Goal: Information Seeking & Learning: Learn about a topic

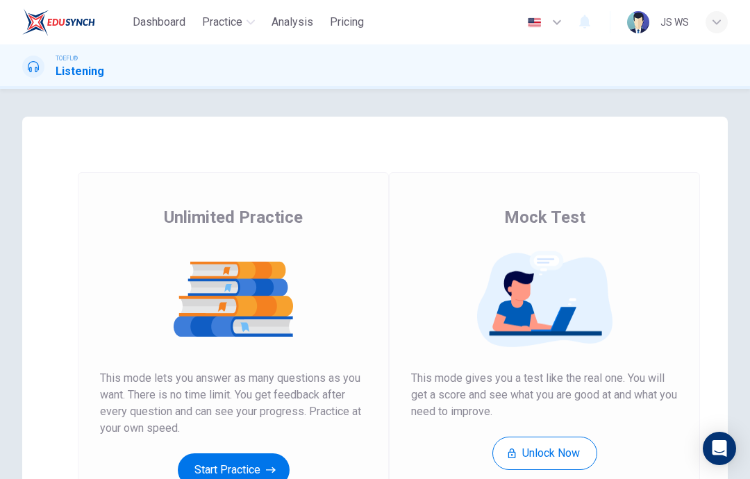
click at [254, 474] on button "Start Practice" at bounding box center [234, 469] width 112 height 33
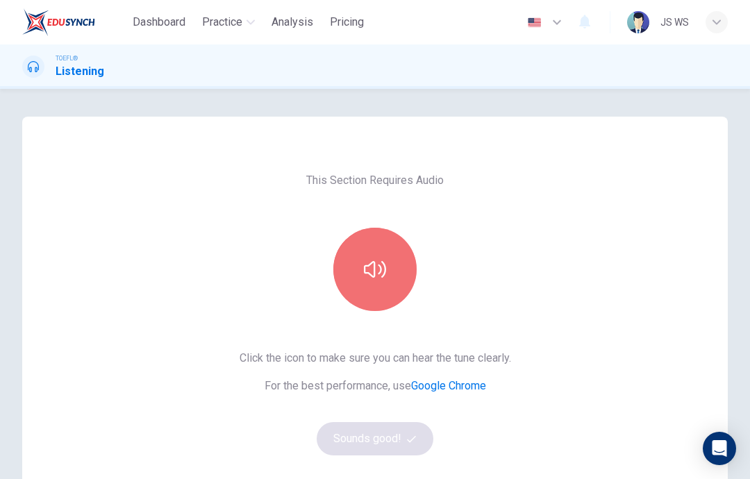
click at [376, 277] on icon "button" at bounding box center [375, 269] width 22 height 22
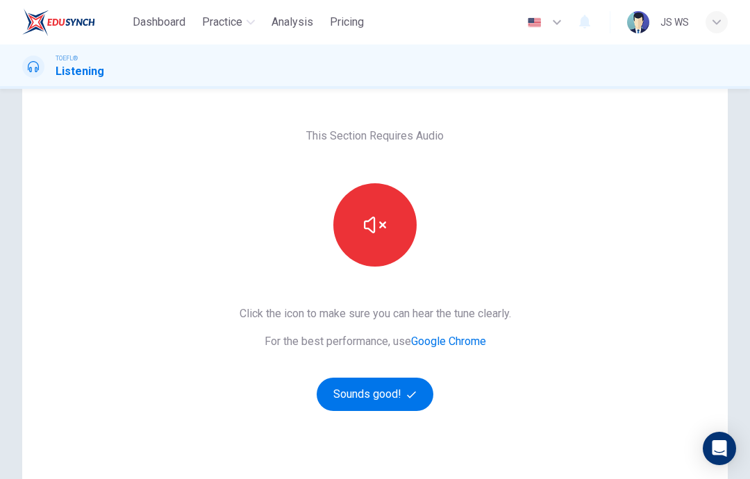
scroll to position [47, 0]
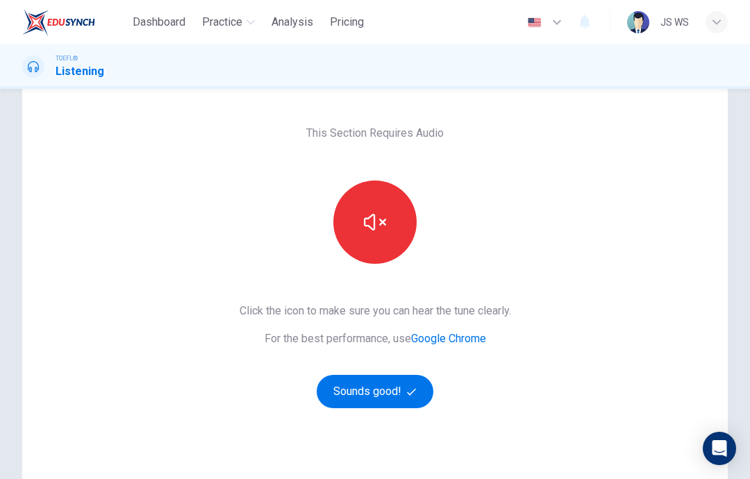
click at [399, 403] on button "Sounds good!" at bounding box center [375, 391] width 117 height 33
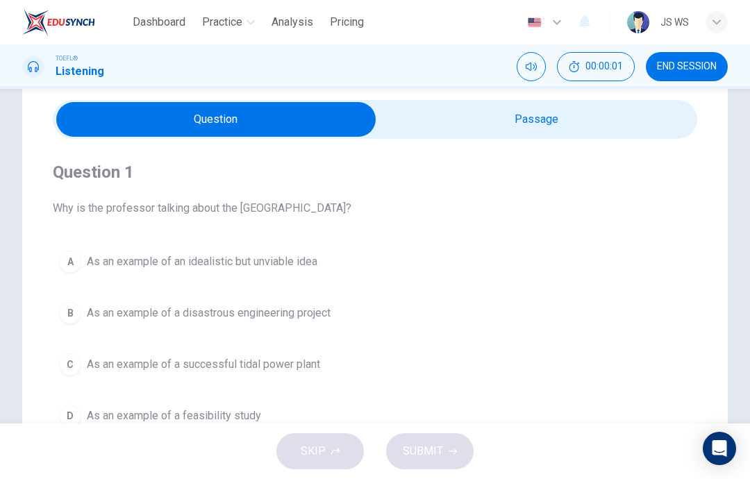
click at [553, 128] on input "checkbox" at bounding box center [216, 119] width 967 height 35
checkbox input "true"
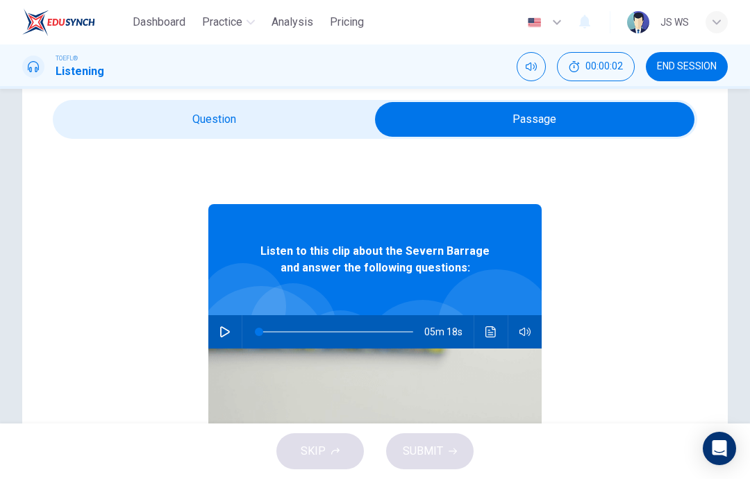
click at [228, 338] on button "button" at bounding box center [225, 331] width 22 height 33
type input "23"
click at [244, 130] on input "checkbox" at bounding box center [534, 119] width 967 height 35
checkbox input "false"
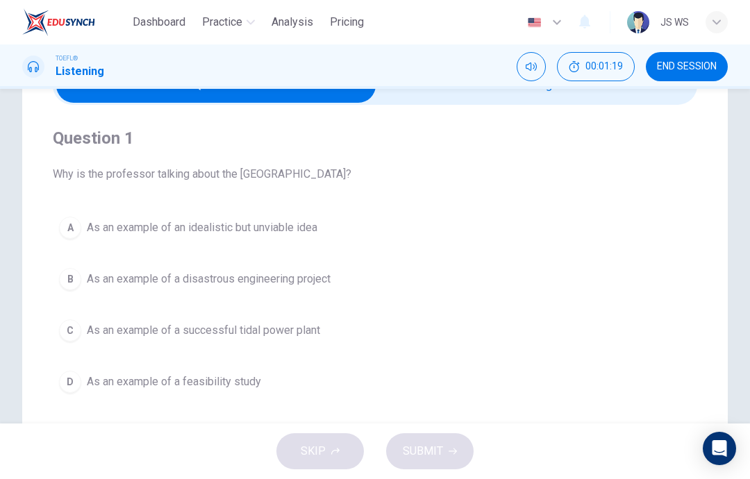
scroll to position [79, 0]
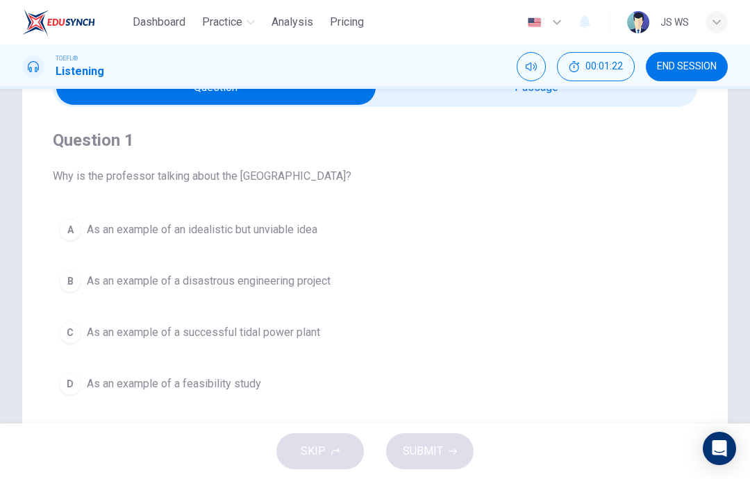
click at [301, 329] on span "As an example of a successful tidal power plant" at bounding box center [203, 332] width 233 height 17
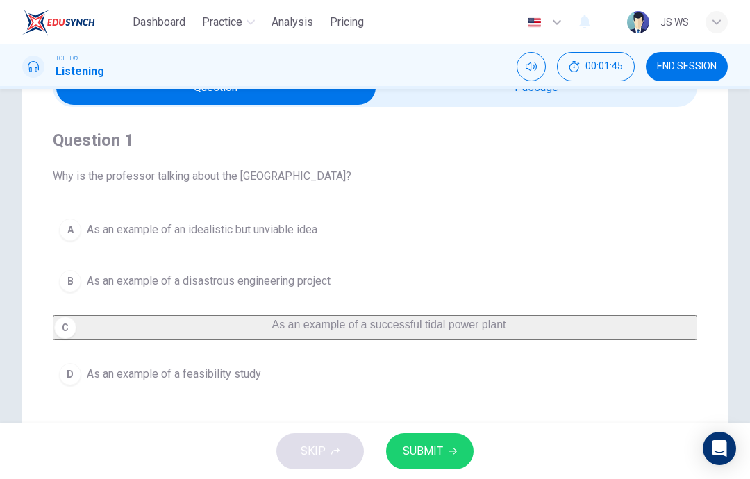
click at [296, 282] on span "As an example of a disastrous engineering project" at bounding box center [209, 281] width 244 height 17
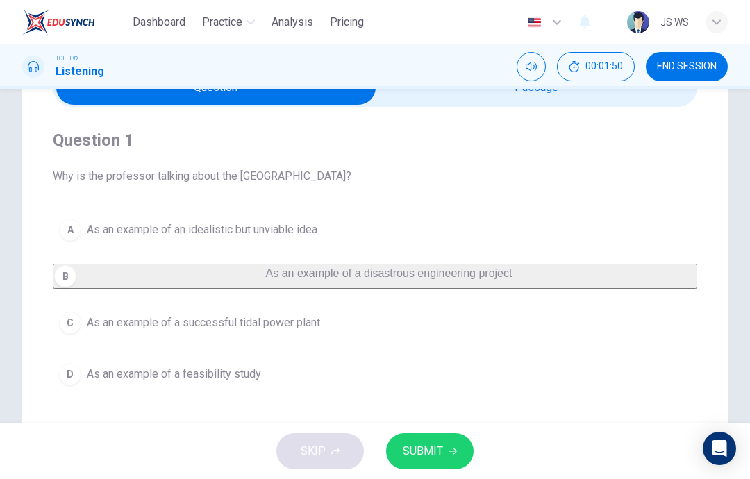
click at [684, 80] on button "END SESSION" at bounding box center [687, 66] width 82 height 29
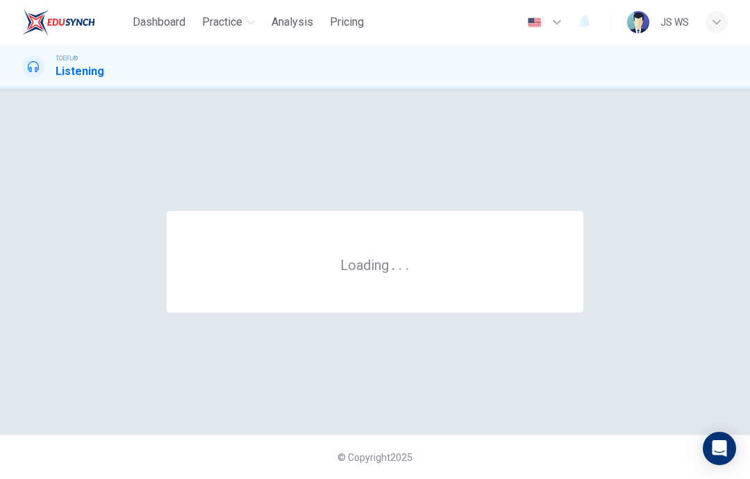
scroll to position [0, 0]
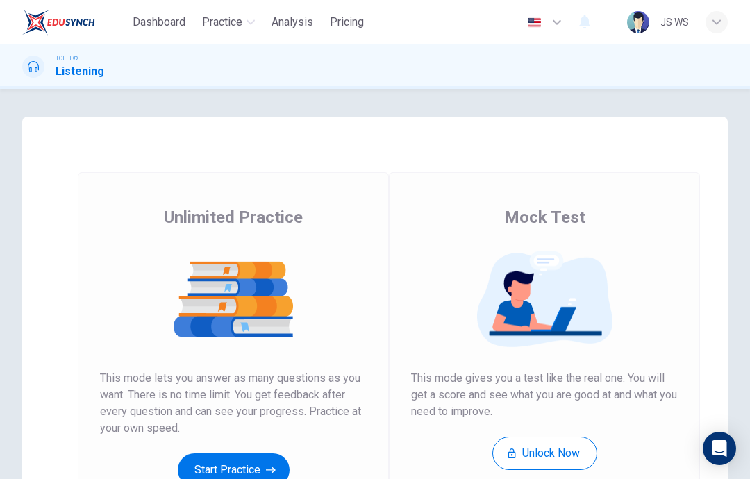
click at [285, 465] on button "Start Practice" at bounding box center [234, 469] width 112 height 33
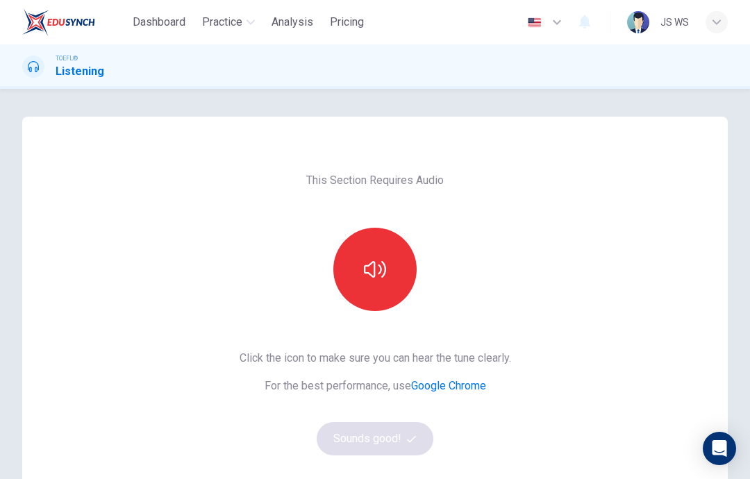
click at [397, 274] on button "button" at bounding box center [374, 269] width 83 height 83
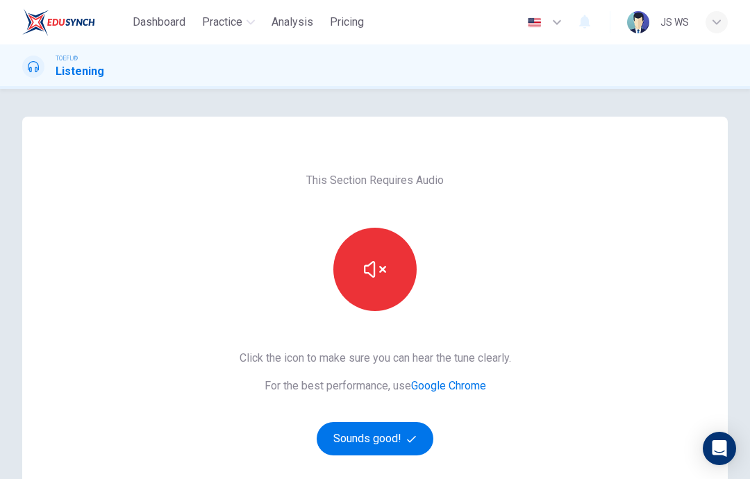
click at [402, 440] on button "Sounds good!" at bounding box center [375, 438] width 117 height 33
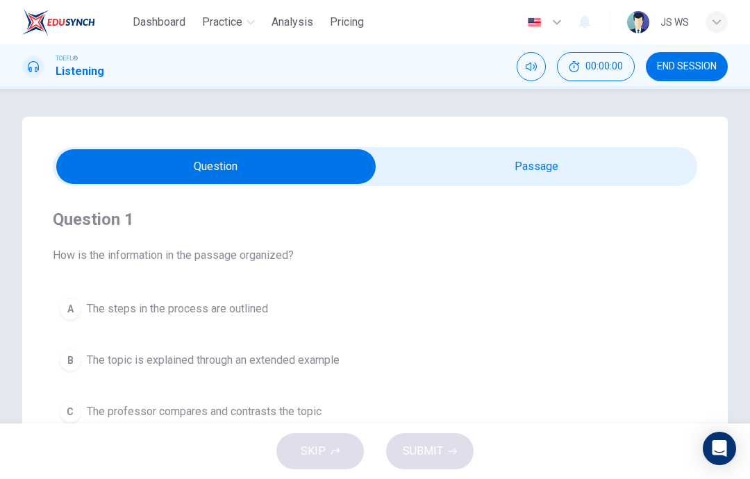
click at [565, 167] on input "checkbox" at bounding box center [216, 166] width 967 height 35
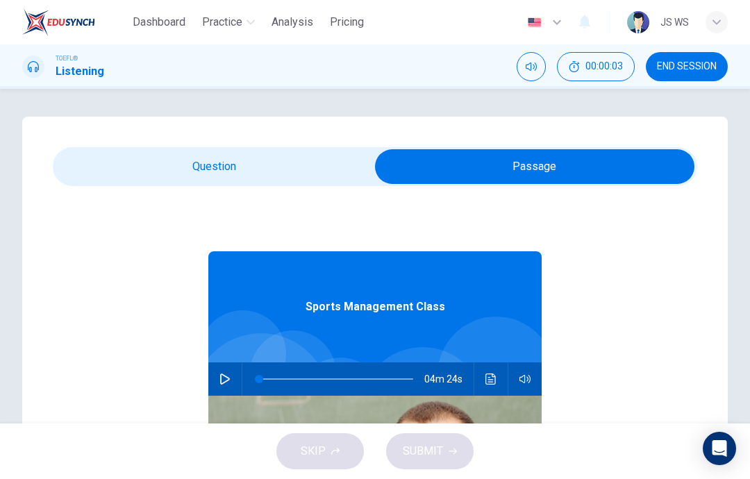
click at [234, 374] on button "button" at bounding box center [225, 378] width 22 height 33
click at [294, 170] on input "checkbox" at bounding box center [534, 166] width 967 height 35
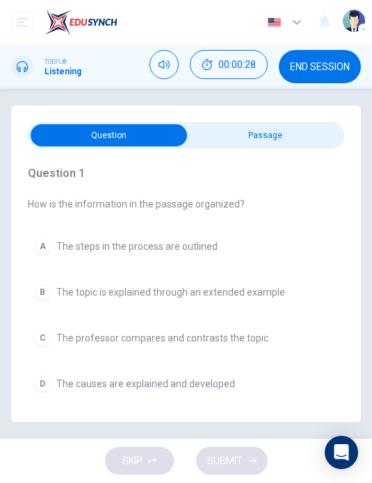
scroll to position [51, 0]
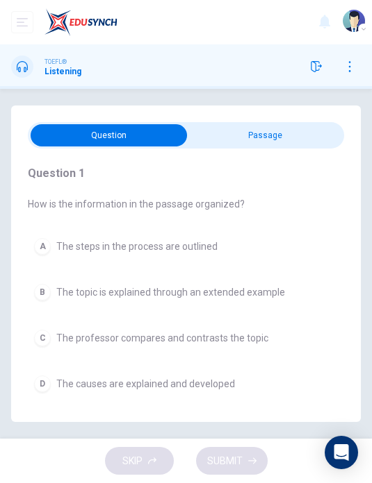
click at [175, 369] on button "D The causes are explained and developed" at bounding box center [186, 383] width 316 height 29
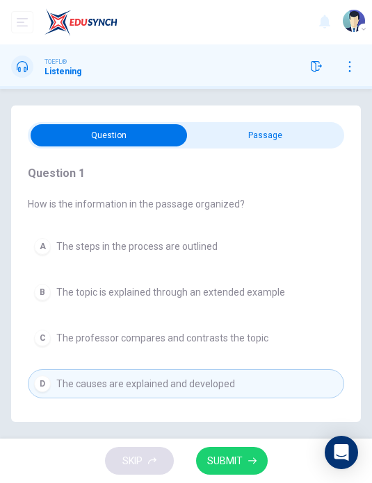
click at [246, 464] on button "SUBMIT" at bounding box center [232, 461] width 72 height 28
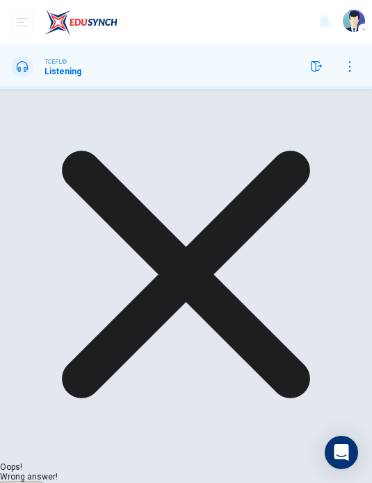
click at [27, 478] on span "NEXT" at bounding box center [14, 488] width 26 height 11
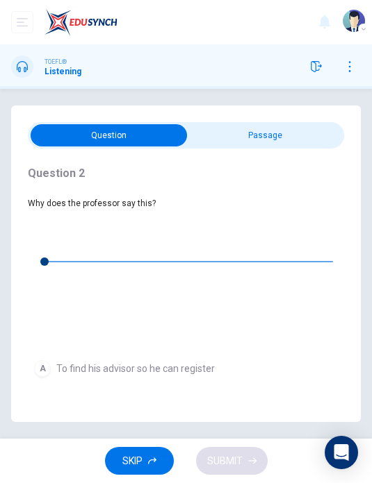
click at [266, 124] on input "checkbox" at bounding box center [109, 135] width 474 height 22
checkbox input "true"
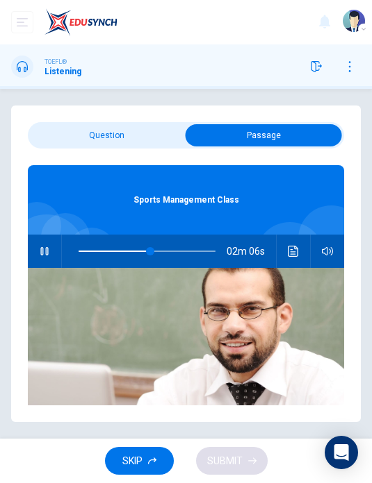
click at [50, 235] on button "button" at bounding box center [44, 251] width 22 height 33
type input "52"
click at [140, 124] on input "checkbox" at bounding box center [263, 135] width 474 height 22
checkbox input "false"
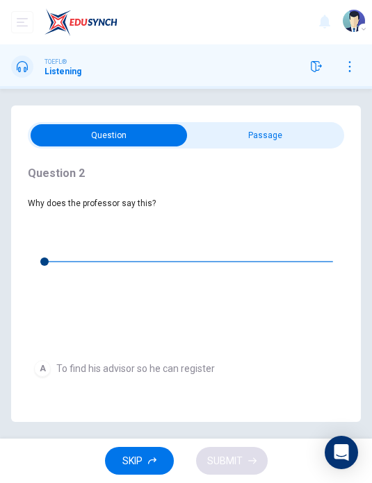
click at [40, 225] on button "button" at bounding box center [39, 236] width 22 height 22
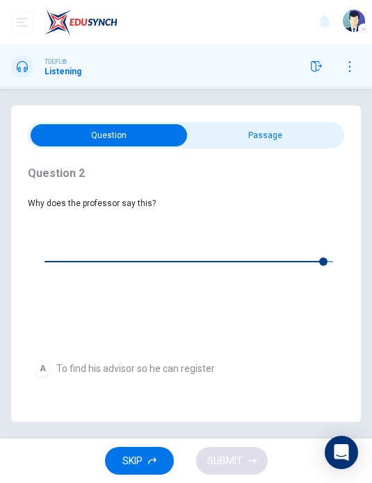
type input "0"
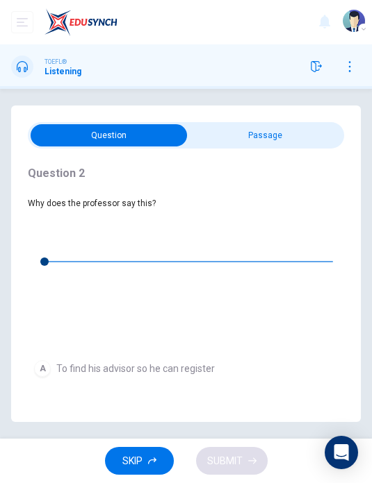
click at [251, 462] on icon "button" at bounding box center [252, 461] width 8 height 8
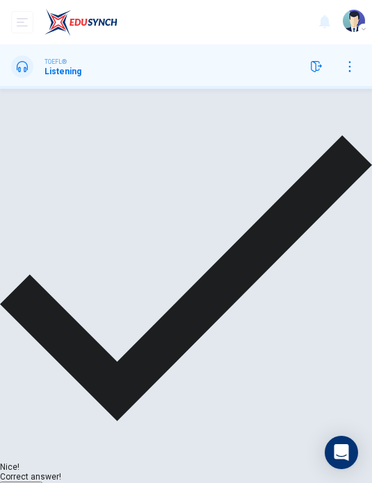
click at [27, 478] on span "NEXT" at bounding box center [14, 488] width 26 height 11
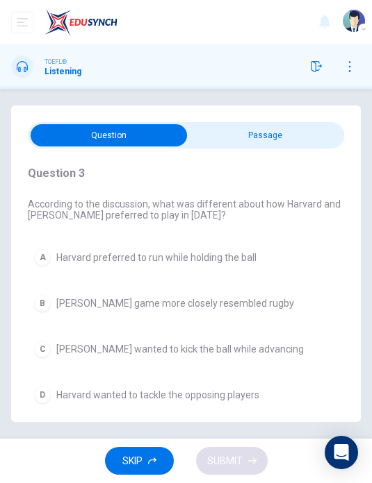
scroll to position [9, 0]
click at [281, 124] on input "checkbox" at bounding box center [109, 135] width 474 height 22
checkbox input "true"
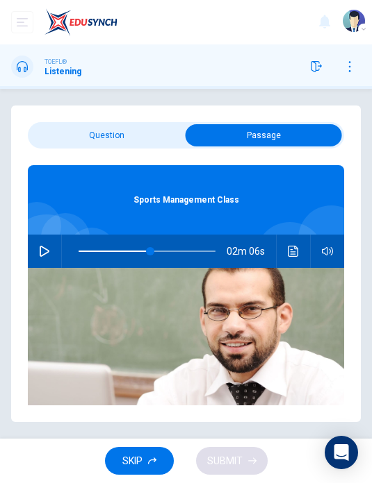
click at [49, 249] on button "button" at bounding box center [44, 251] width 22 height 33
type input "52"
click at [128, 127] on input "checkbox" at bounding box center [263, 135] width 474 height 22
checkbox input "false"
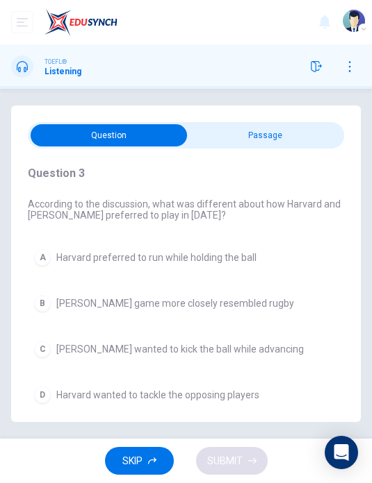
click at [249, 344] on span "[PERSON_NAME] wanted to kick the ball while advancing" at bounding box center [179, 349] width 247 height 11
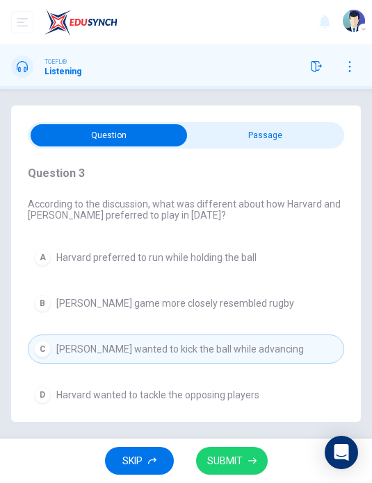
click at [237, 467] on span "SUBMIT" at bounding box center [224, 461] width 35 height 17
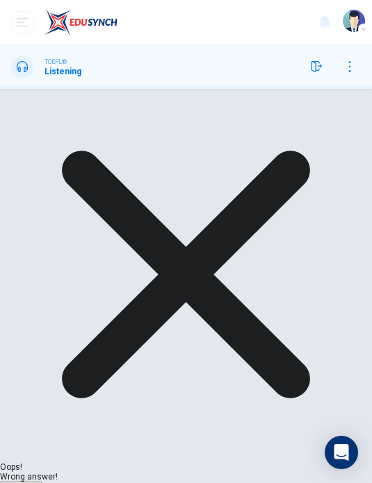
click at [27, 478] on span "NEXT" at bounding box center [14, 488] width 26 height 11
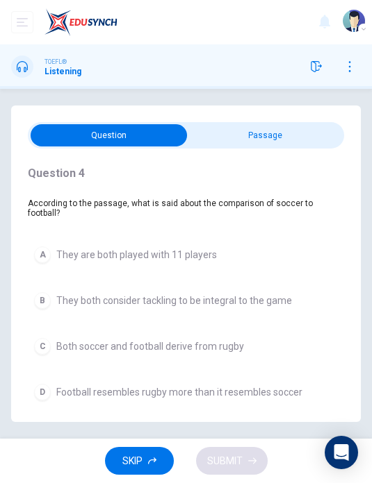
click at [245, 340] on button "C Both soccer and football derive from rugby" at bounding box center [186, 346] width 316 height 29
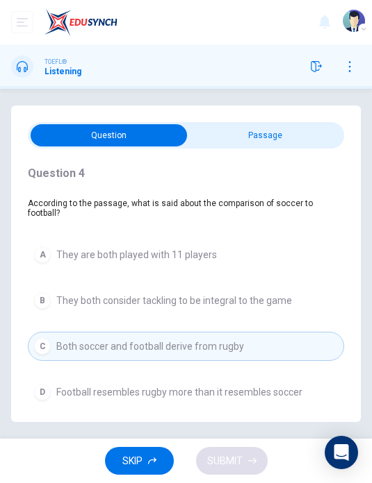
click at [249, 476] on div "SKIP SUBMIT" at bounding box center [186, 461] width 372 height 44
click at [285, 297] on span "They both consider tackling to be integral to the game" at bounding box center [173, 300] width 235 height 11
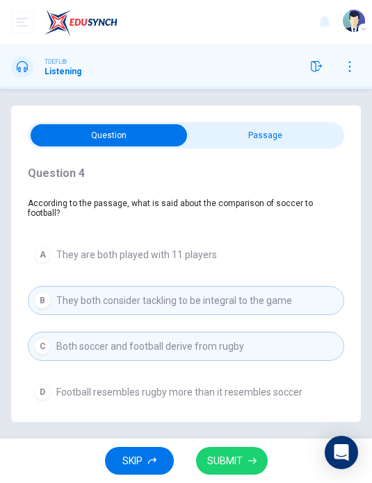
click at [237, 471] on button "SUBMIT" at bounding box center [232, 461] width 72 height 28
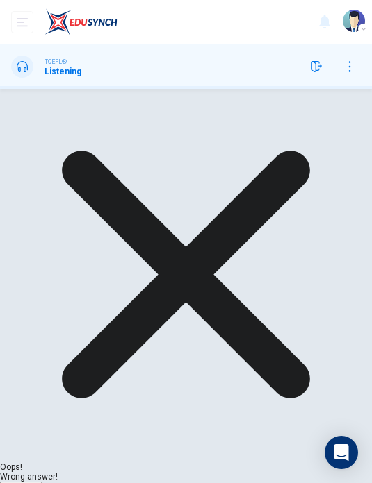
click at [42, 478] on button "NEXT" at bounding box center [21, 489] width 42 height 14
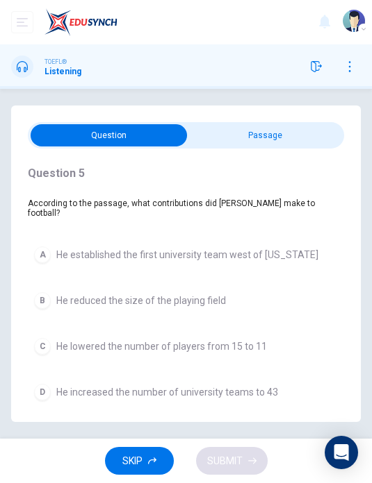
click at [234, 291] on button "B He reduced the size of the playing field" at bounding box center [186, 300] width 316 height 29
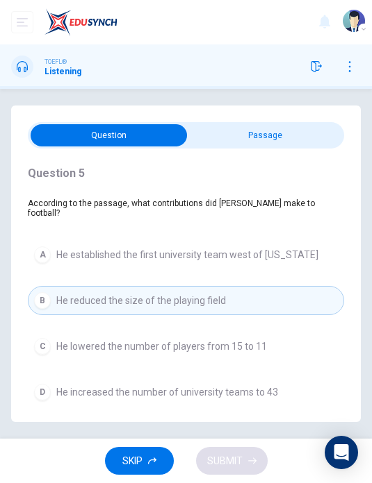
click at [268, 339] on button "C He lowered the number of players from 15 to 11" at bounding box center [186, 346] width 316 height 29
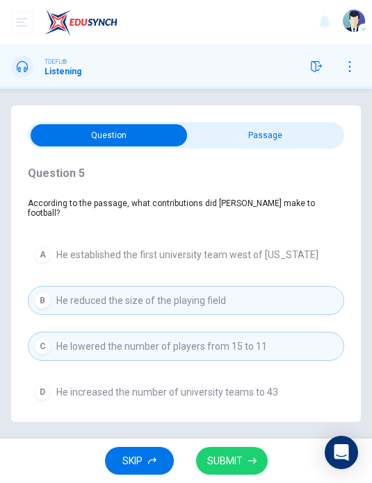
click at [249, 474] on button "SUBMIT" at bounding box center [232, 461] width 72 height 28
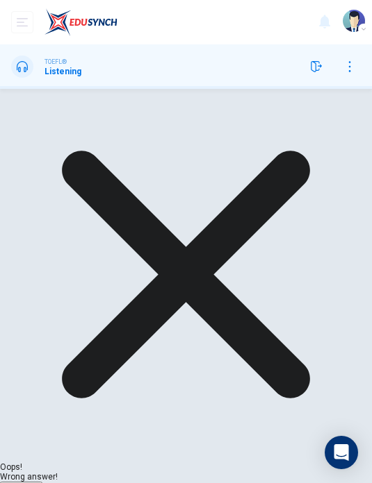
click at [27, 478] on span "NEXT" at bounding box center [14, 488] width 26 height 11
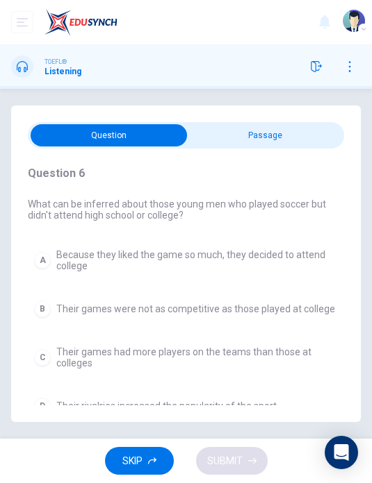
click at [301, 310] on button "B Their games were not as competitive as those played at college" at bounding box center [186, 308] width 316 height 29
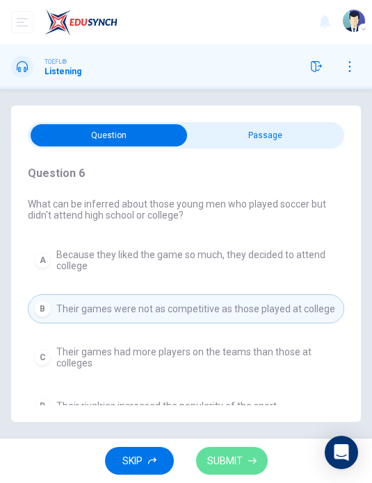
click at [247, 467] on button "SUBMIT" at bounding box center [232, 461] width 72 height 28
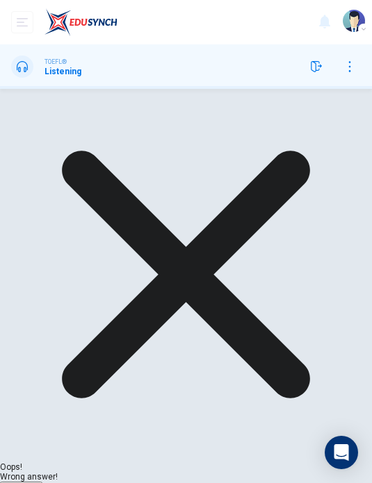
click at [27, 478] on span "NEXT" at bounding box center [14, 488] width 26 height 11
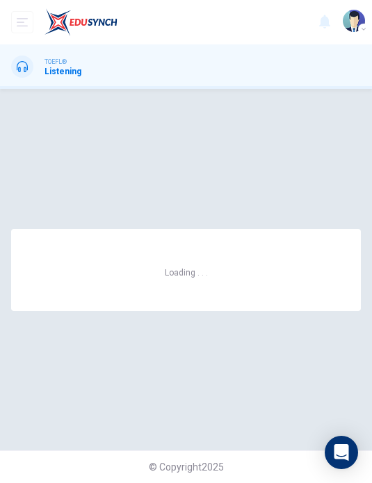
scroll to position [0, 0]
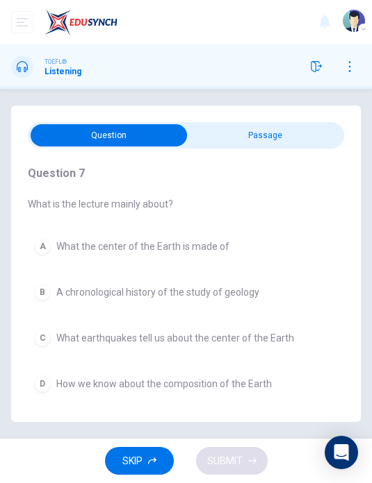
click at [303, 143] on input "checkbox" at bounding box center [109, 135] width 474 height 22
checkbox input "true"
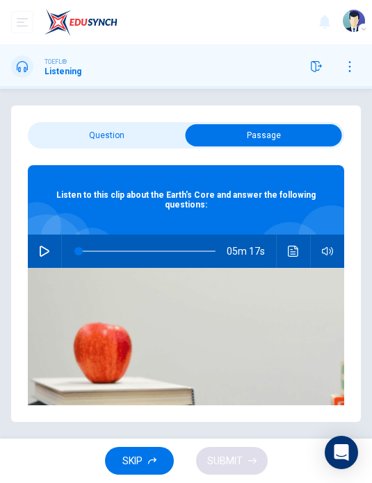
click at [315, 70] on icon "button" at bounding box center [315, 66] width 11 height 11
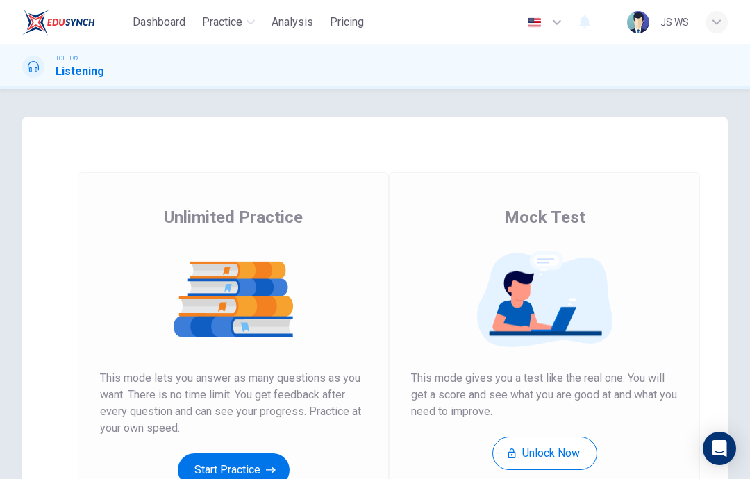
click at [247, 467] on button "Start Practice" at bounding box center [234, 469] width 112 height 33
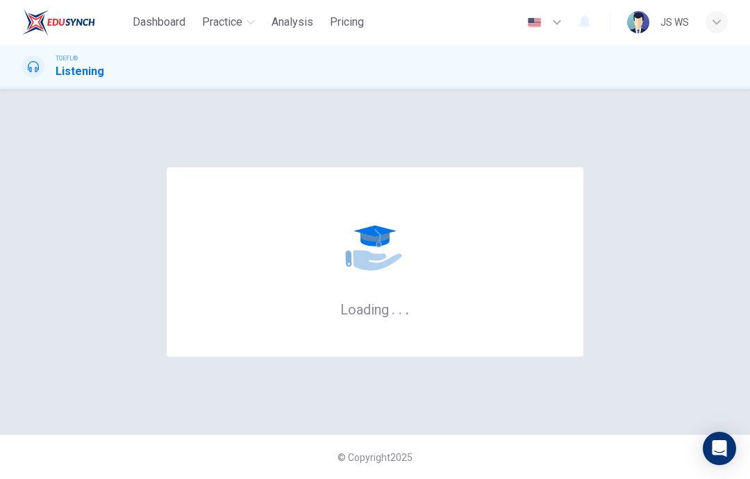
click at [153, 30] on span "Dashboard" at bounding box center [159, 22] width 53 height 17
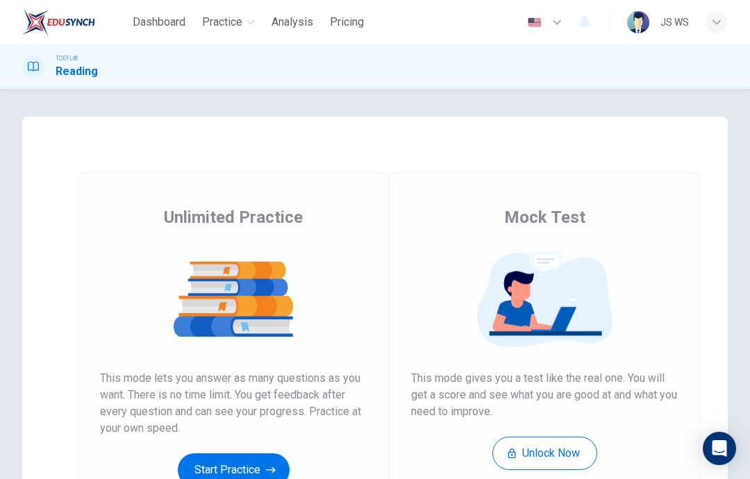
click at [253, 467] on button "Start Practice" at bounding box center [234, 469] width 112 height 33
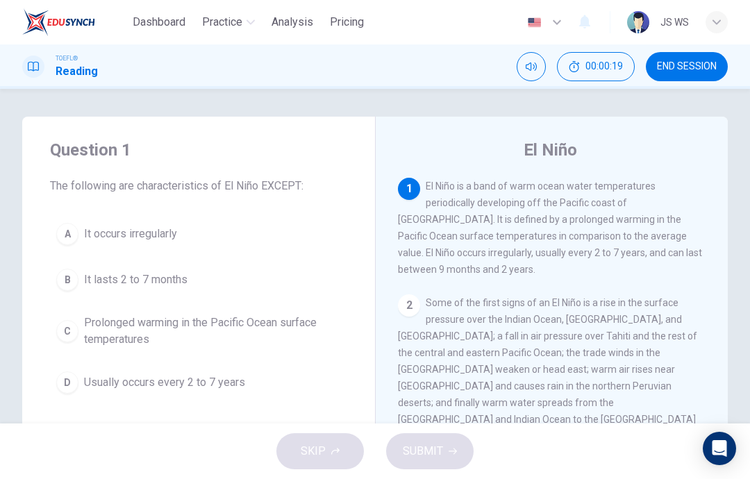
click at [183, 274] on span "It lasts 2 to 7 months" at bounding box center [135, 280] width 103 height 17
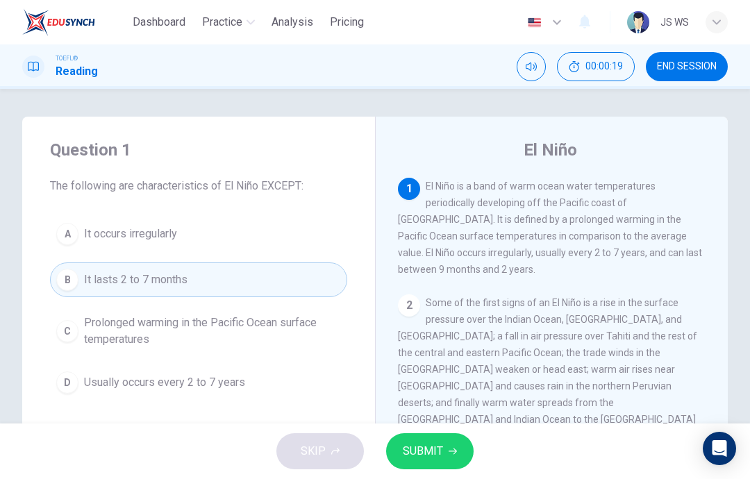
click at [442, 448] on button "SUBMIT" at bounding box center [429, 451] width 87 height 36
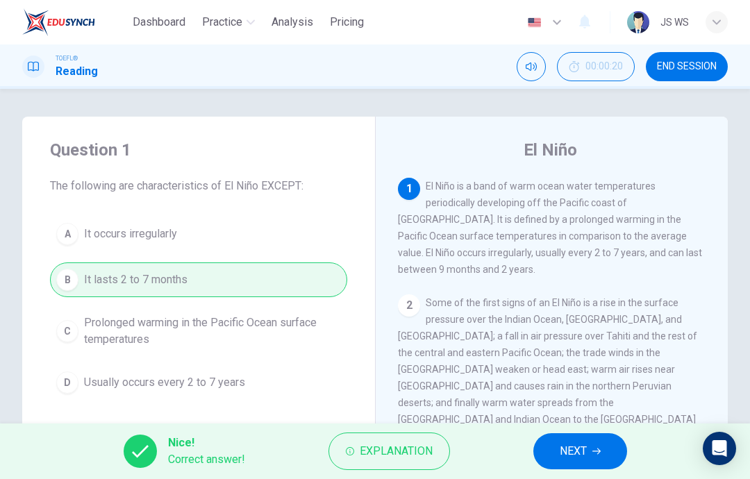
click at [575, 447] on span "NEXT" at bounding box center [573, 451] width 27 height 19
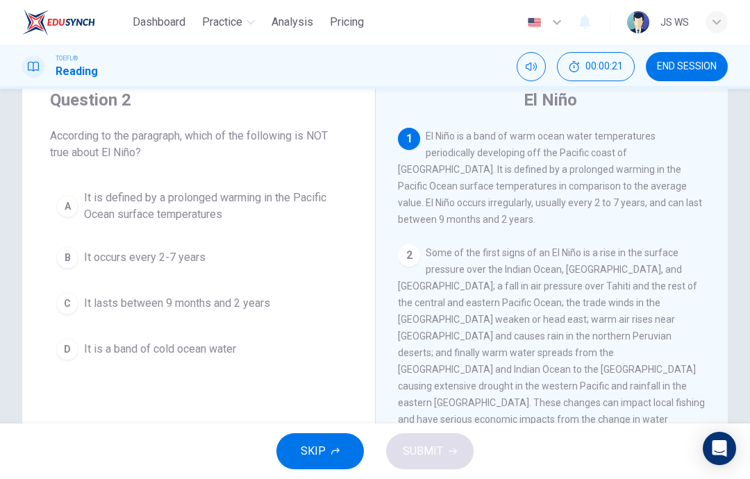
scroll to position [49, 0]
click at [92, 348] on span "It is a band of cold ocean water" at bounding box center [160, 350] width 152 height 17
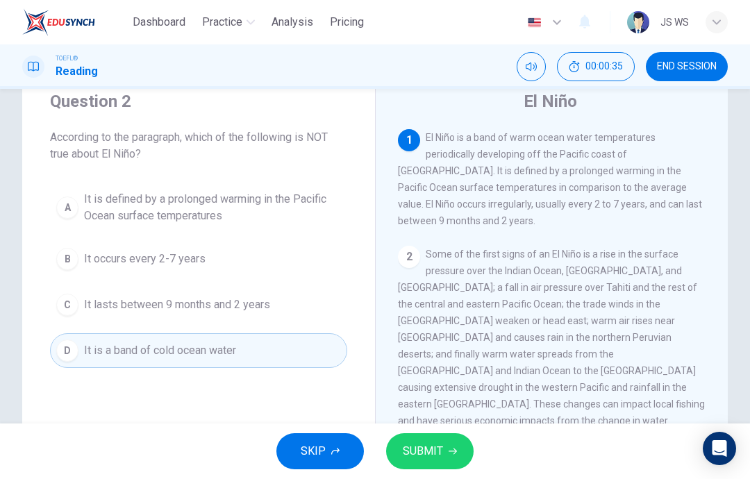
click at [424, 453] on span "SUBMIT" at bounding box center [423, 451] width 40 height 19
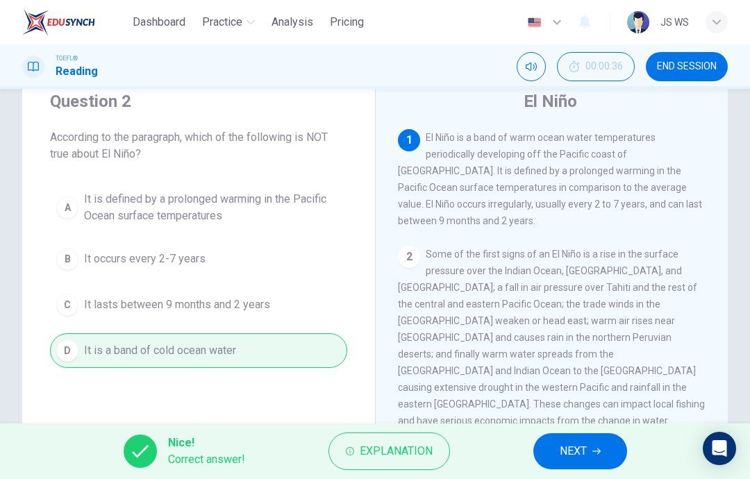
click at [580, 453] on span "NEXT" at bounding box center [573, 451] width 27 height 19
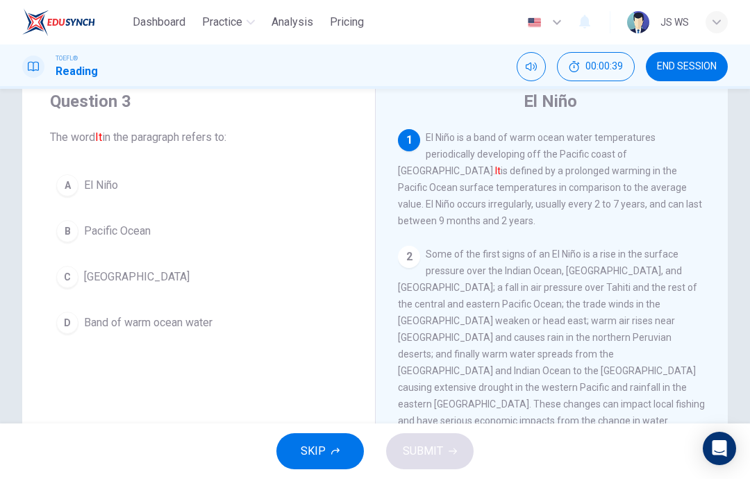
click at [82, 190] on button "A El Niño" at bounding box center [198, 185] width 297 height 35
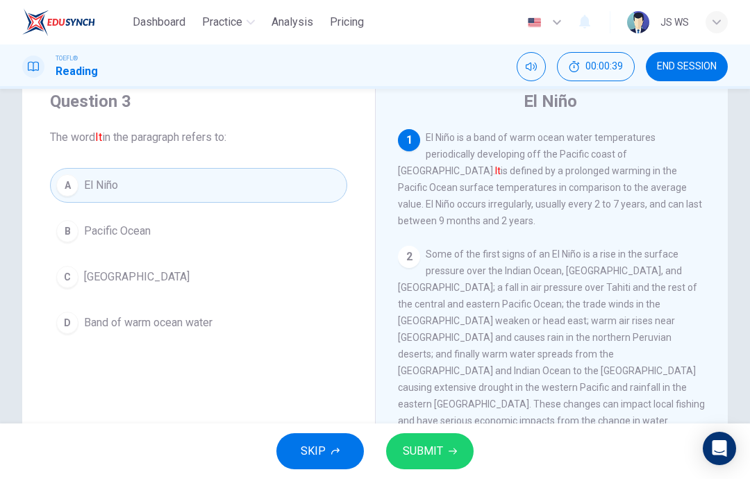
click at [434, 445] on span "SUBMIT" at bounding box center [423, 451] width 40 height 19
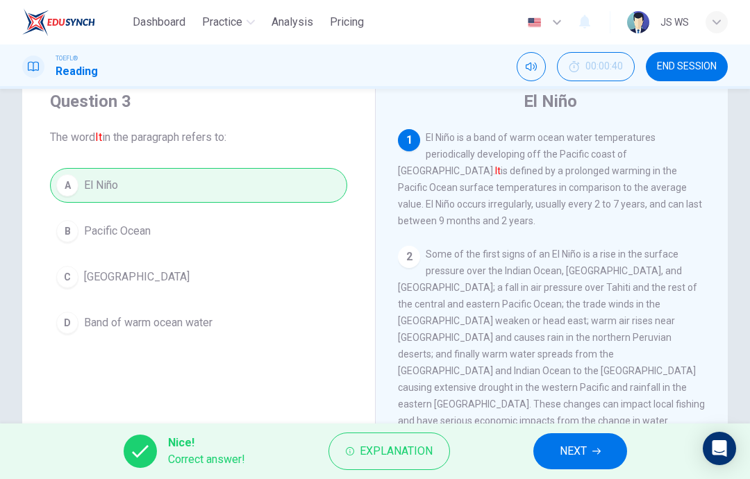
click at [574, 445] on span "NEXT" at bounding box center [573, 451] width 27 height 19
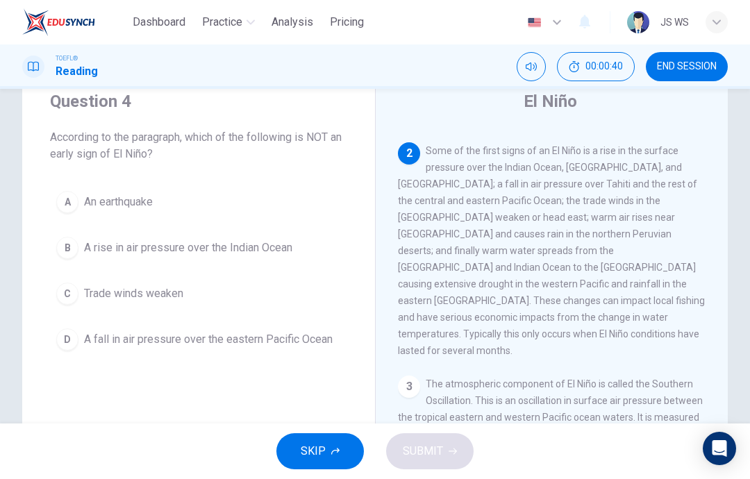
scroll to position [103, 0]
click at [690, 80] on button "END SESSION" at bounding box center [687, 66] width 82 height 29
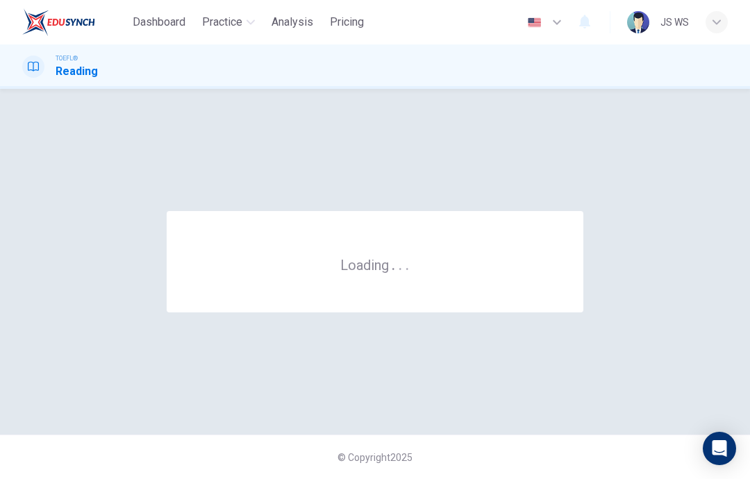
scroll to position [0, 0]
